Goal: Information Seeking & Learning: Understand process/instructions

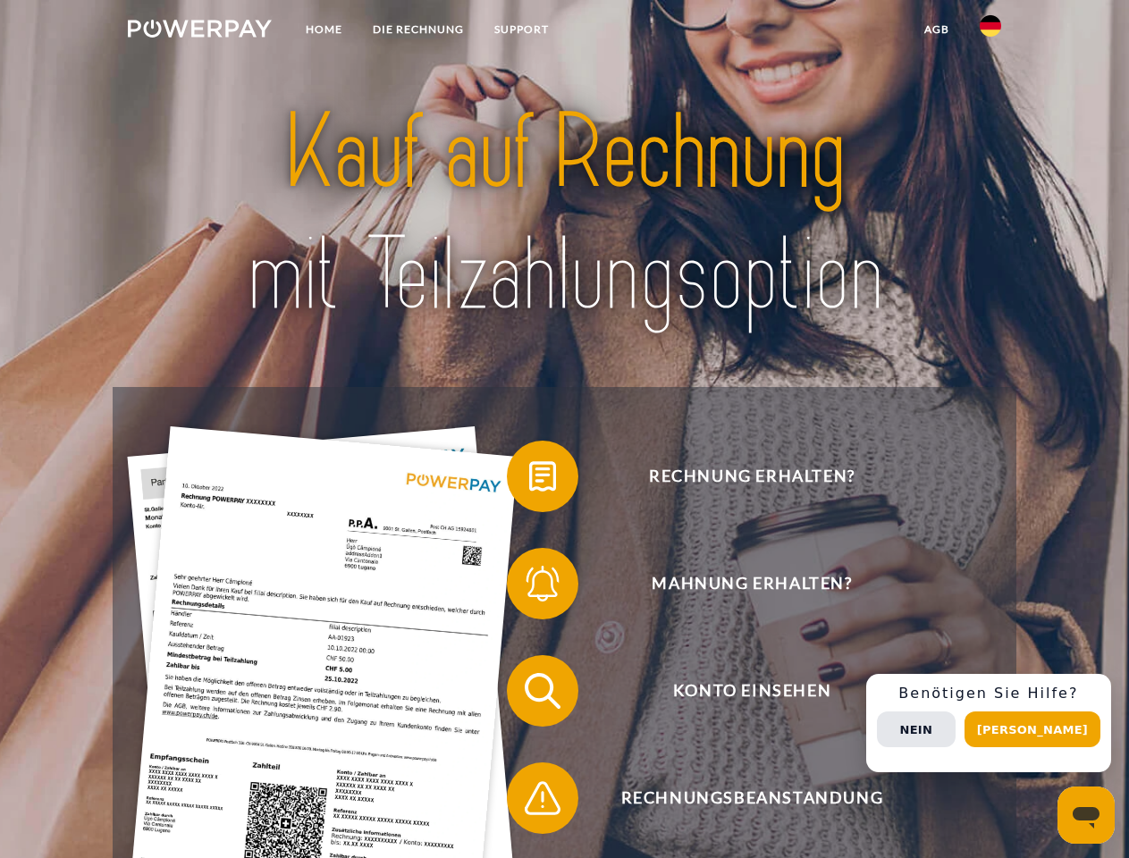
click at [199, 31] on img at bounding box center [200, 29] width 144 height 18
click at [991, 31] on img at bounding box center [990, 25] width 21 height 21
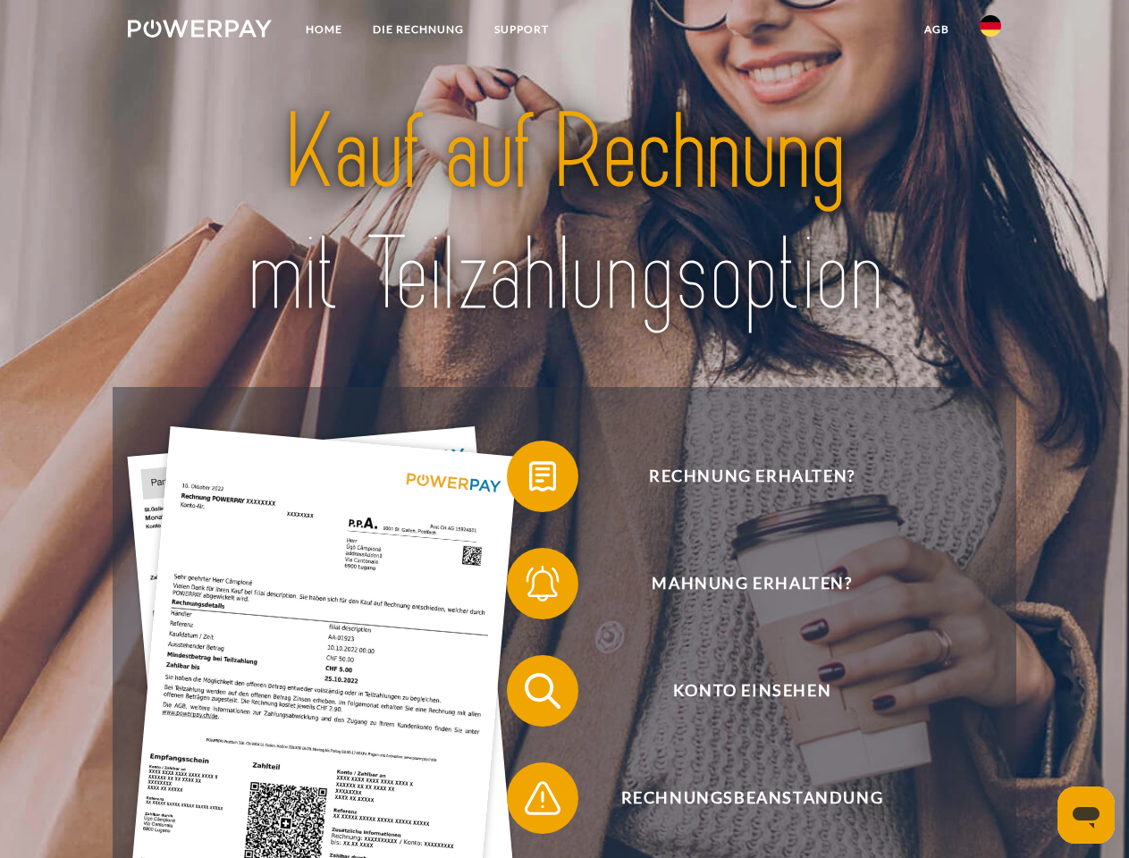
click at [936, 30] on link "agb" at bounding box center [936, 29] width 55 height 32
click at [529, 480] on span at bounding box center [515, 476] width 89 height 89
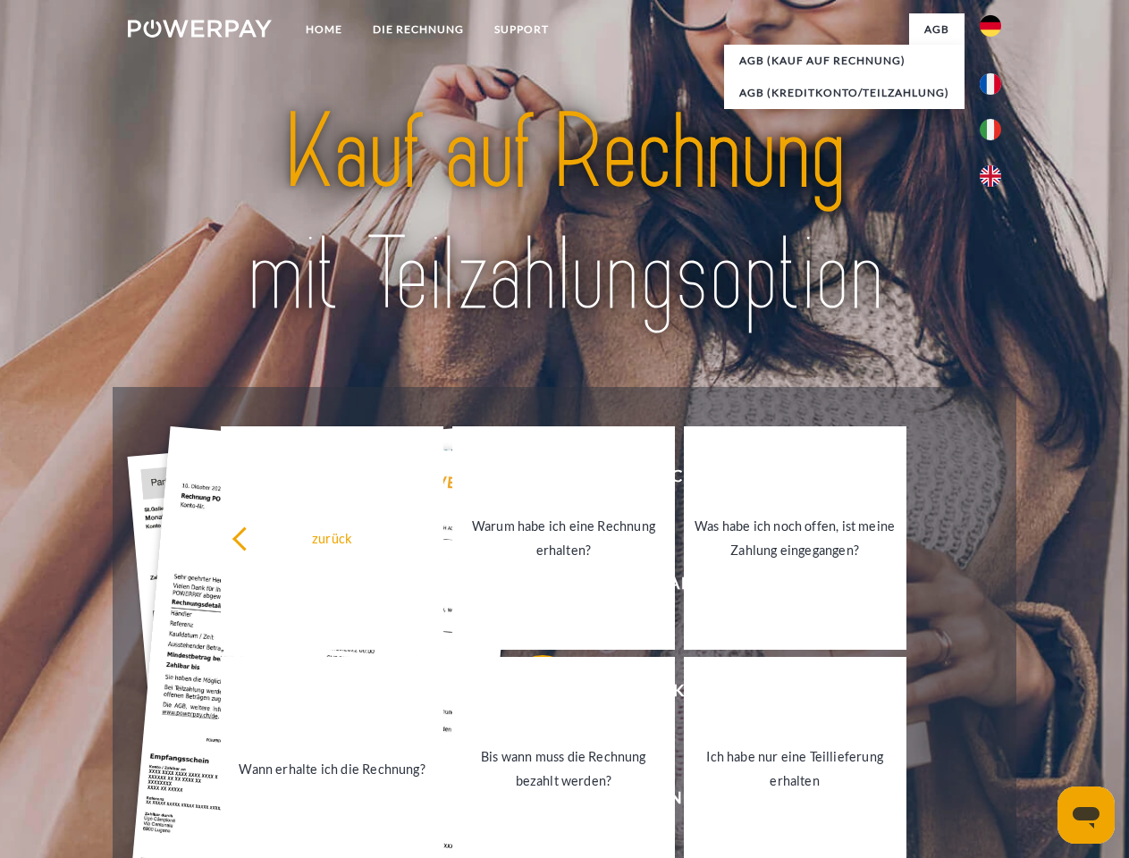
click at [529, 695] on link "Bis wann muss die Rechnung bezahlt werden?" at bounding box center [563, 769] width 223 height 224
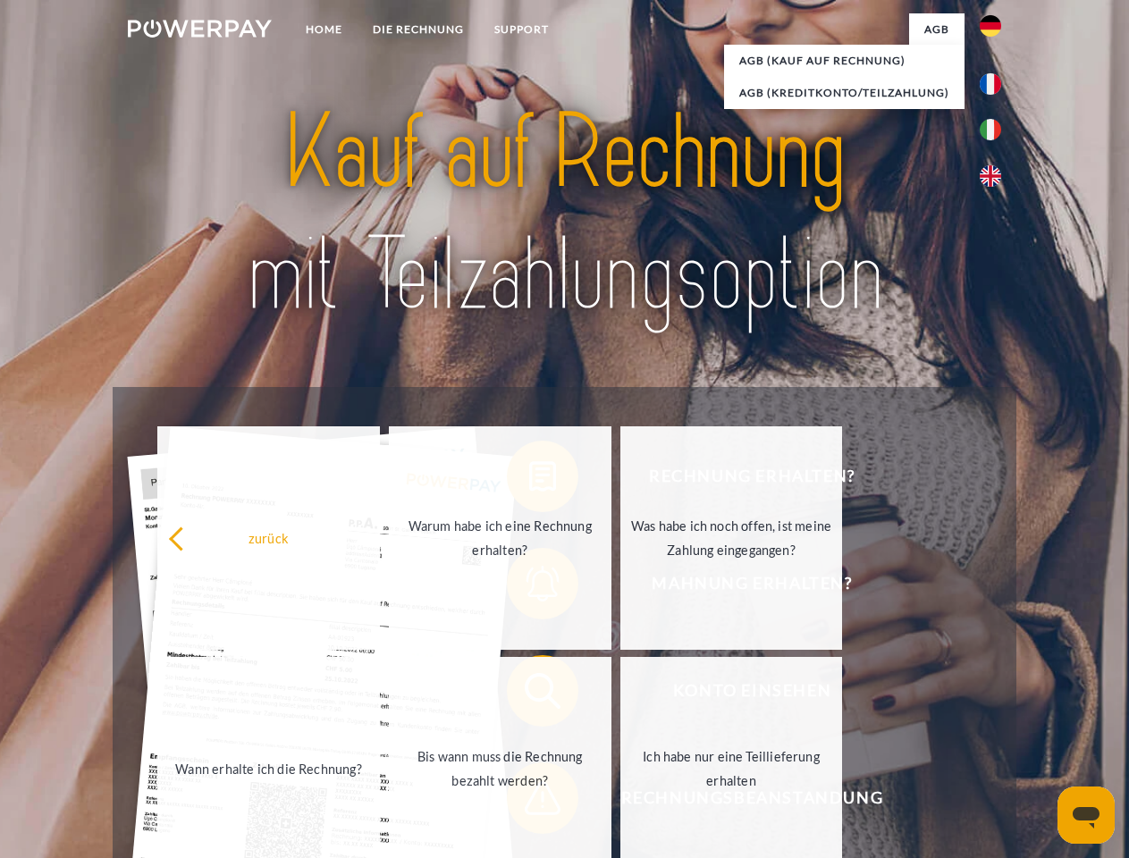
click at [529, 802] on span at bounding box center [515, 798] width 89 height 89
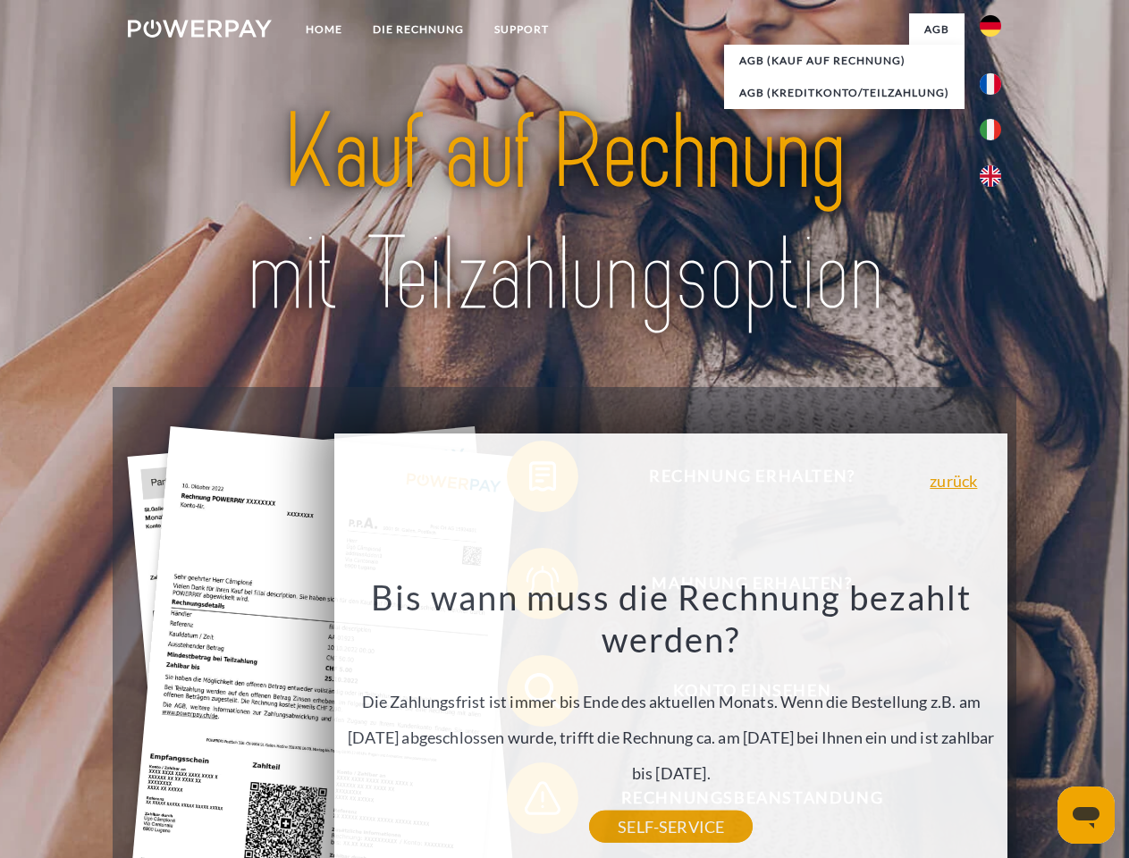
click at [995, 723] on div "Rechnung erhalten? Mahnung erhalten? Konto einsehen" at bounding box center [564, 744] width 903 height 715
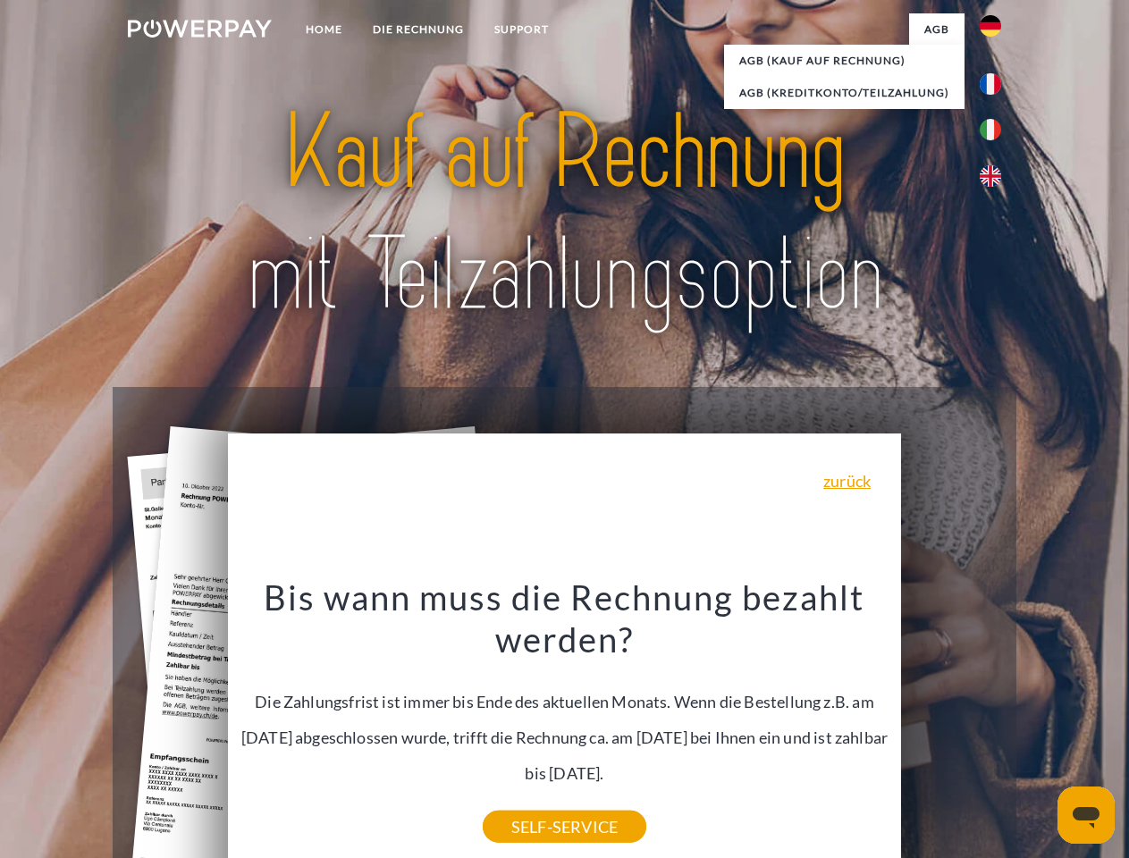
click at [951, 727] on span "Konto einsehen" at bounding box center [752, 691] width 438 height 72
click at [1039, 730] on header "Home DIE RECHNUNG SUPPORT" at bounding box center [564, 617] width 1129 height 1235
